Goal: Register for event/course

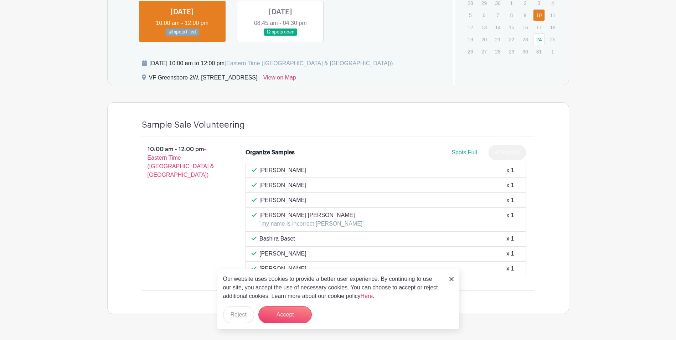
scroll to position [414, 0]
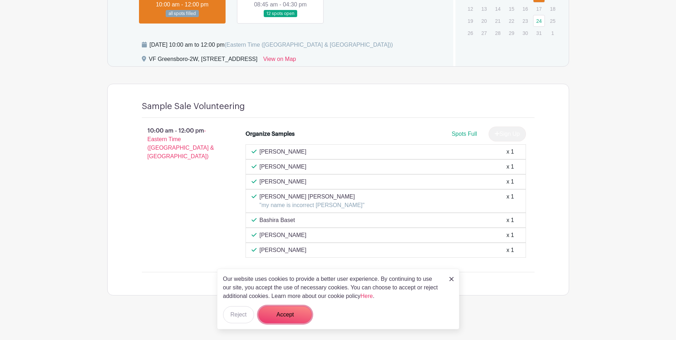
click at [295, 315] on button "Accept" at bounding box center [284, 314] width 53 height 17
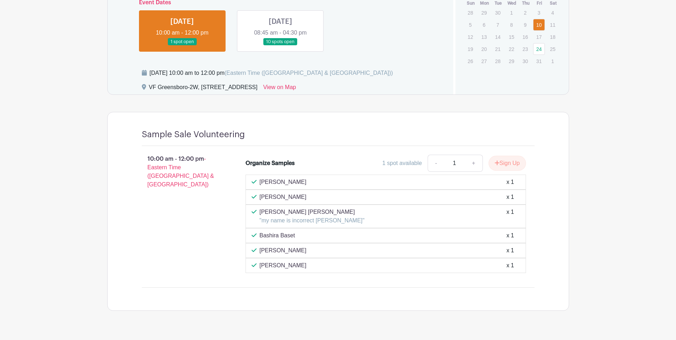
scroll to position [401, 0]
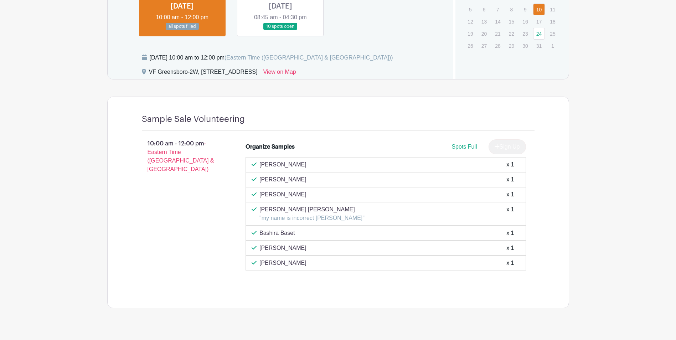
click at [280, 30] on link at bounding box center [280, 30] width 0 height 0
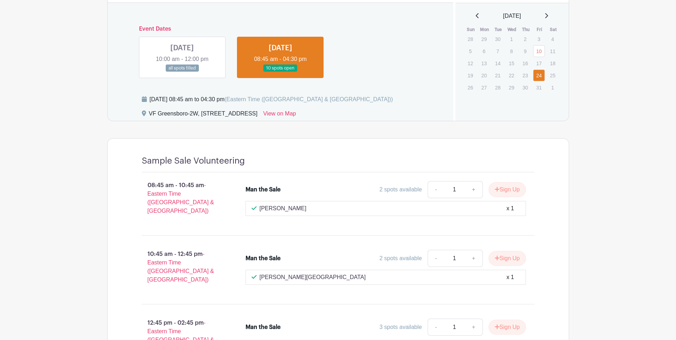
scroll to position [323, 0]
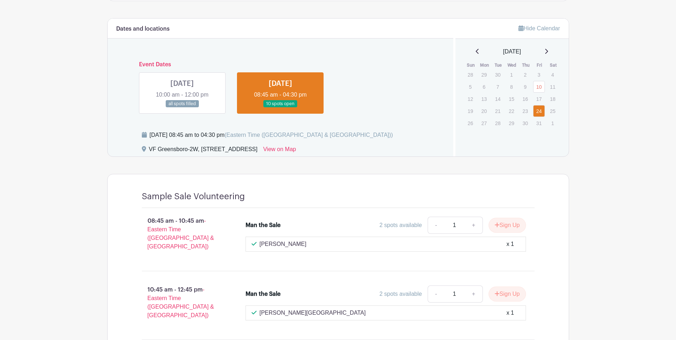
click at [182, 108] on link at bounding box center [182, 108] width 0 height 0
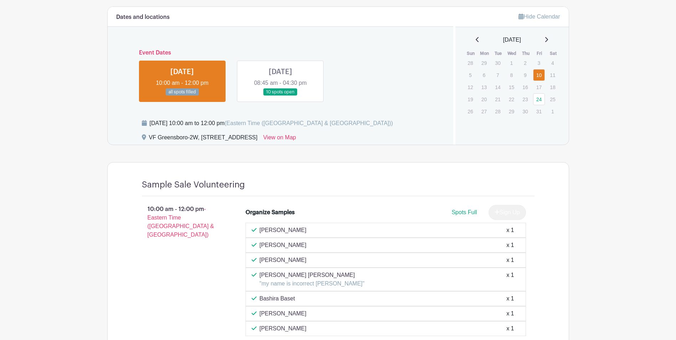
scroll to position [323, 0]
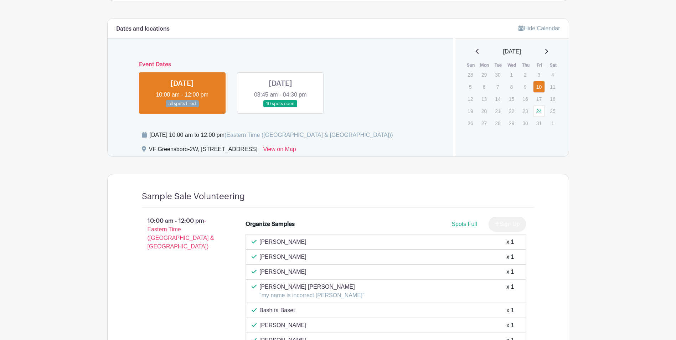
click at [280, 108] on link at bounding box center [280, 108] width 0 height 0
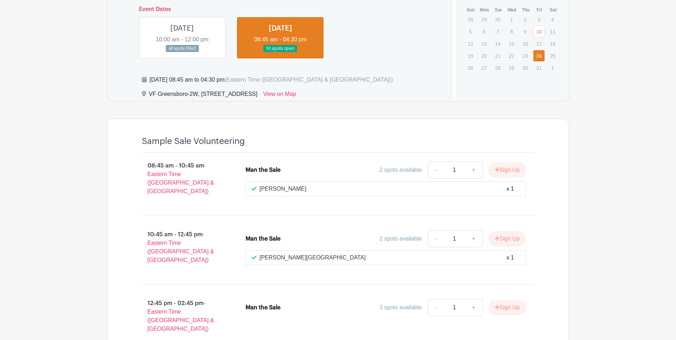
scroll to position [430, 0]
